Goal: Information Seeking & Learning: Learn about a topic

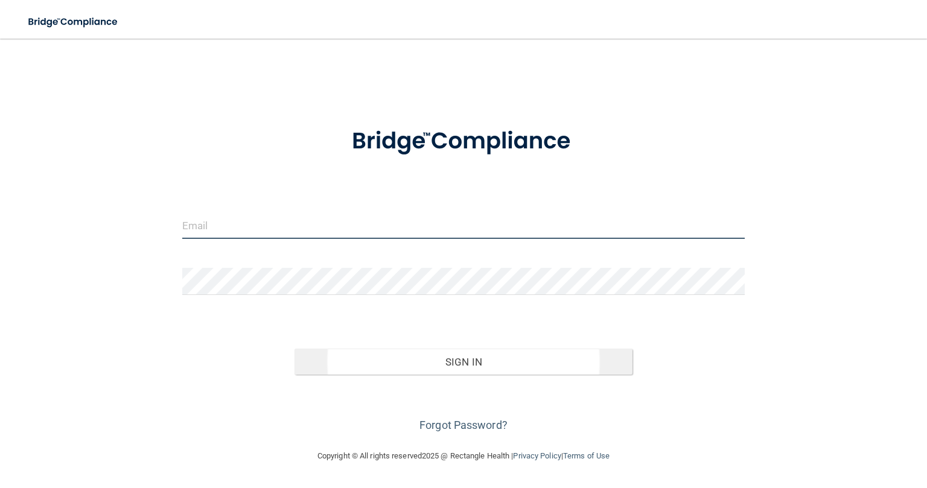
type input "[PERSON_NAME][EMAIL_ADDRESS][PERSON_NAME][DOMAIN_NAME]"
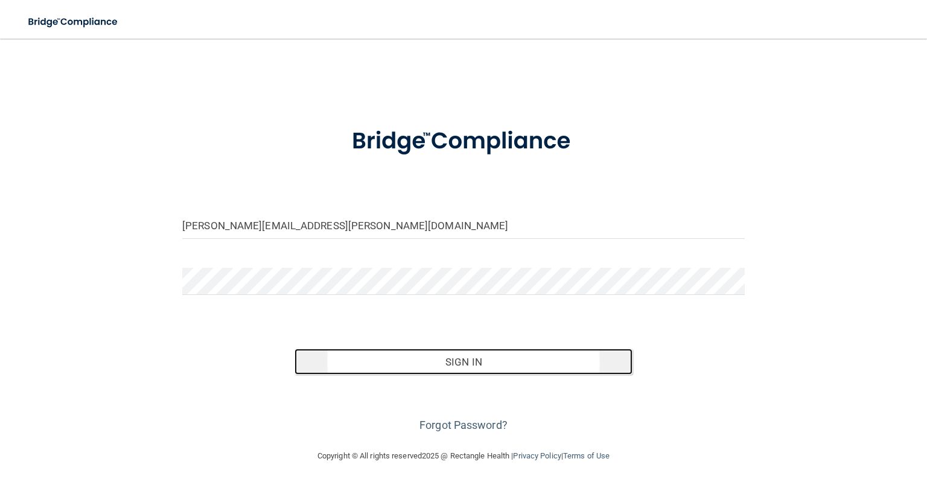
click at [442, 358] on button "Sign In" at bounding box center [462, 362] width 337 height 27
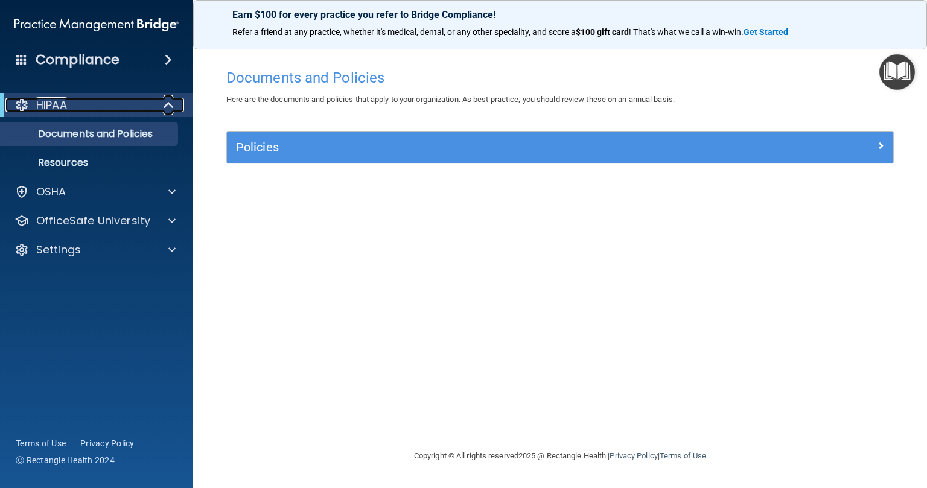
click at [106, 103] on div "HIPAA" at bounding box center [79, 105] width 149 height 14
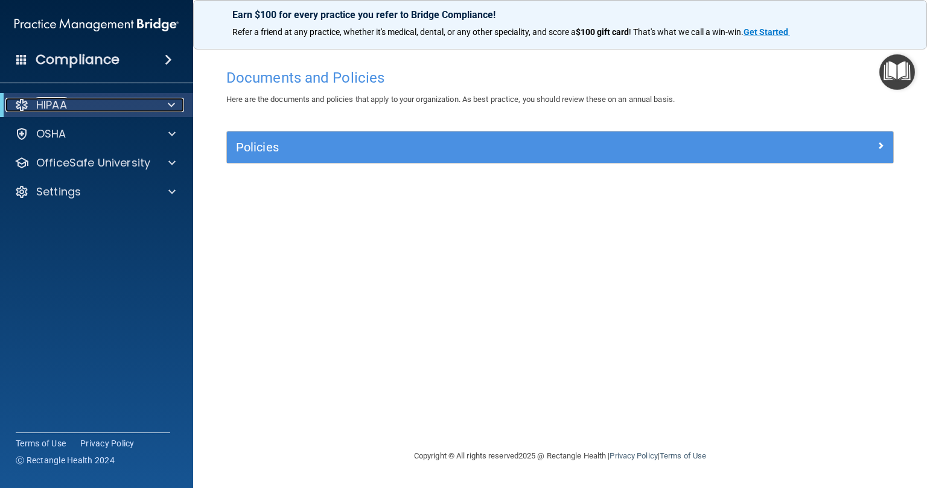
click at [106, 103] on div "HIPAA" at bounding box center [79, 105] width 149 height 14
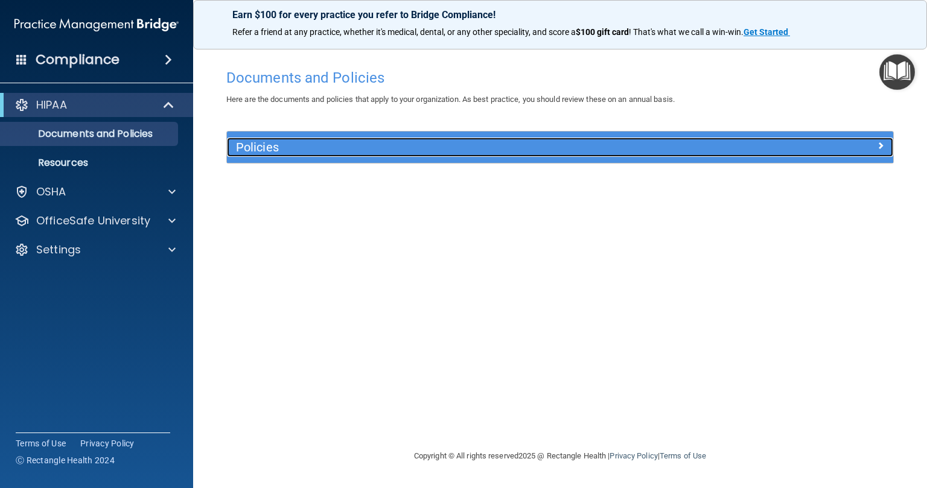
click at [265, 144] on h5 "Policies" at bounding box center [476, 147] width 481 height 13
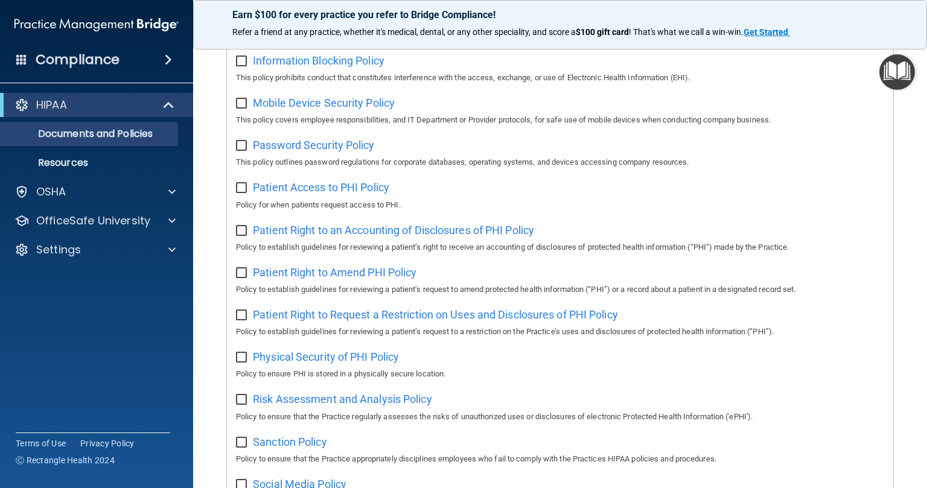
scroll to position [443, 0]
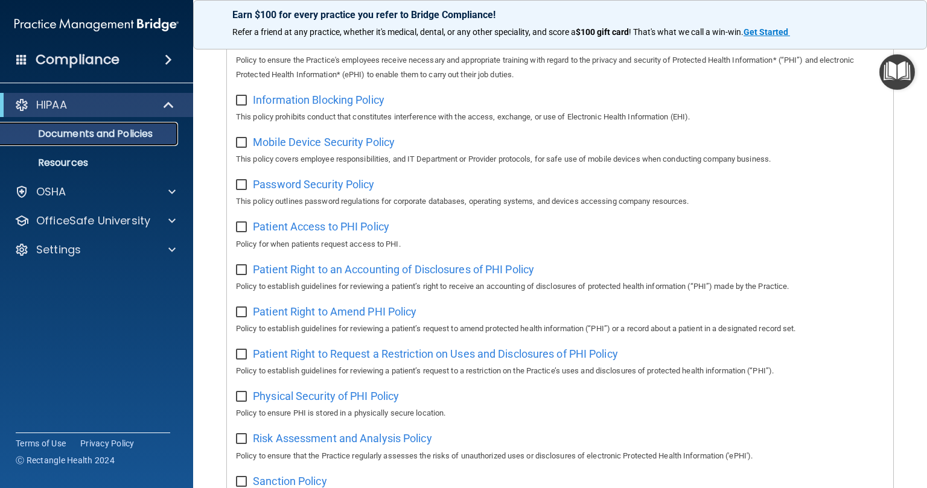
click at [112, 132] on p "Documents and Policies" at bounding box center [90, 134] width 165 height 12
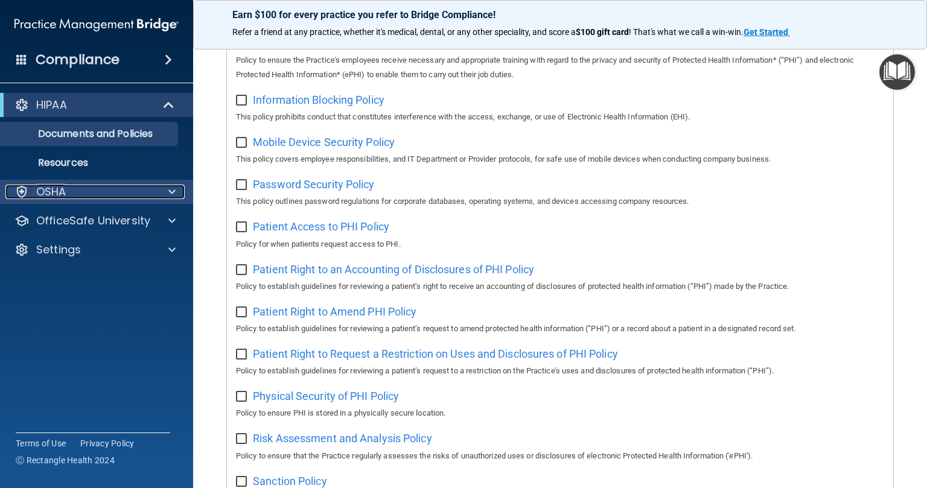
click at [97, 186] on div "OSHA" at bounding box center [80, 192] width 150 height 14
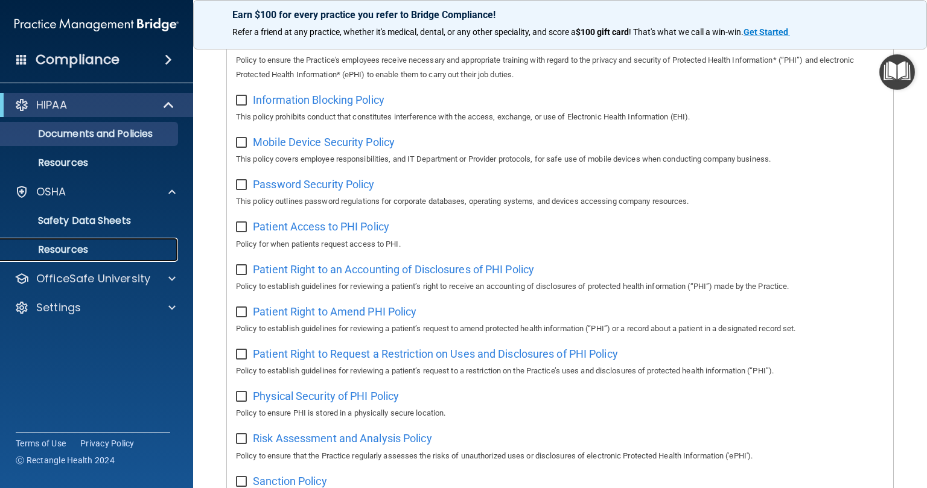
click at [94, 244] on p "Resources" at bounding box center [90, 250] width 165 height 12
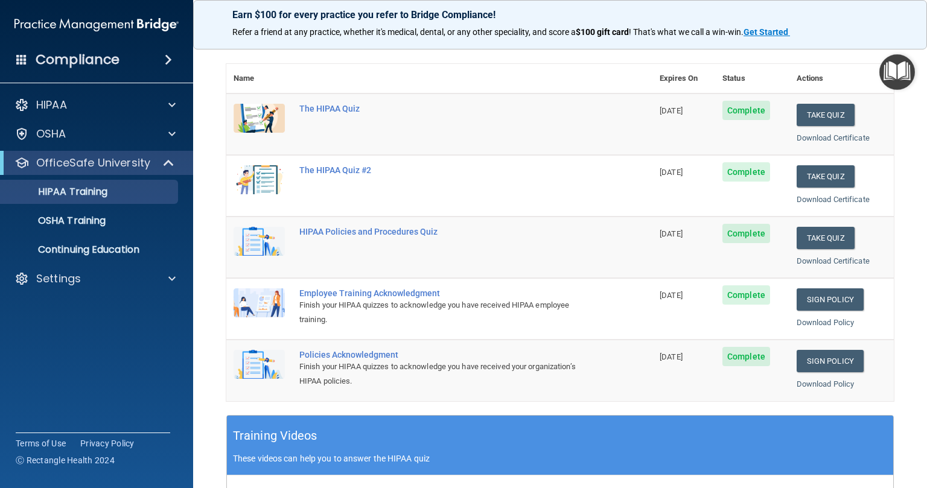
scroll to position [118, 0]
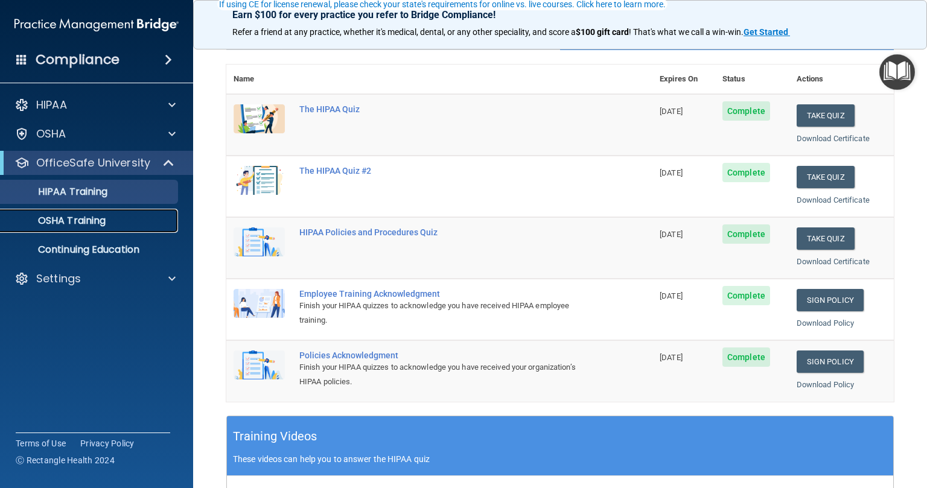
click at [97, 217] on p "OSHA Training" at bounding box center [57, 221] width 98 height 12
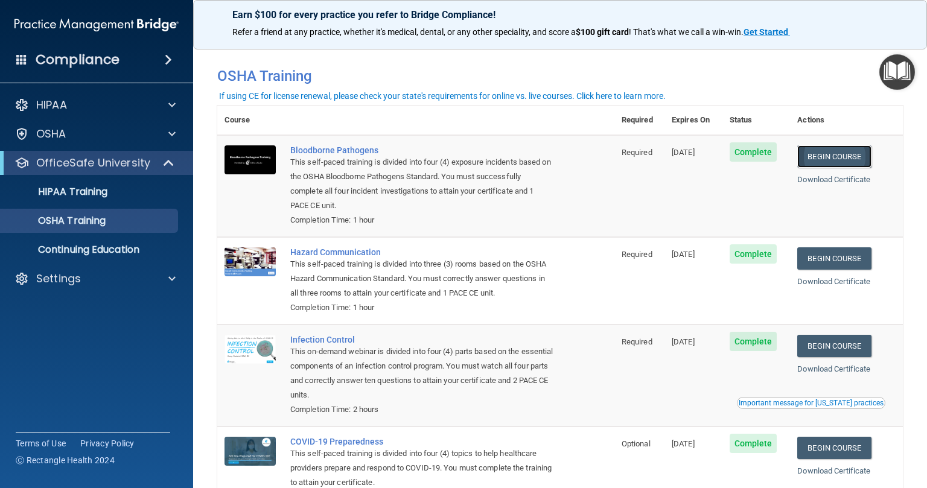
click at [814, 159] on link "Begin Course" at bounding box center [834, 156] width 74 height 22
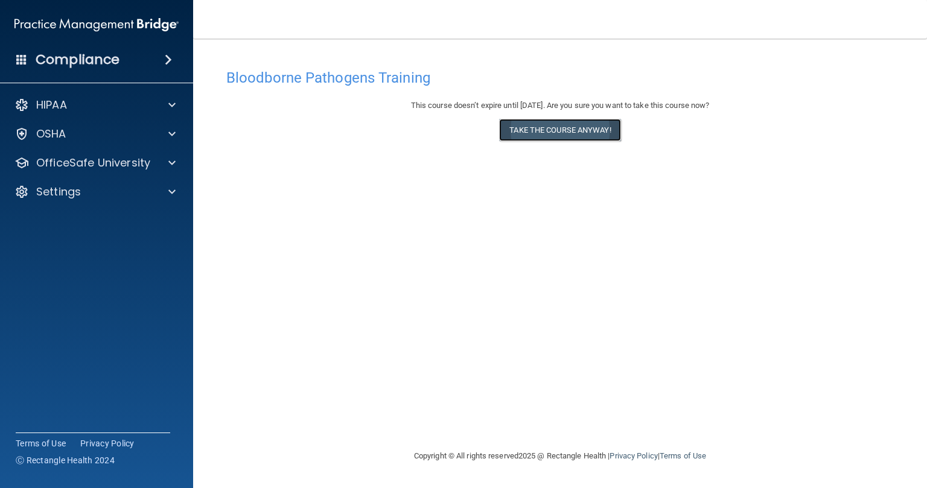
click at [566, 129] on button "Take the course anyway!" at bounding box center [559, 130] width 121 height 22
